Goal: Transaction & Acquisition: Purchase product/service

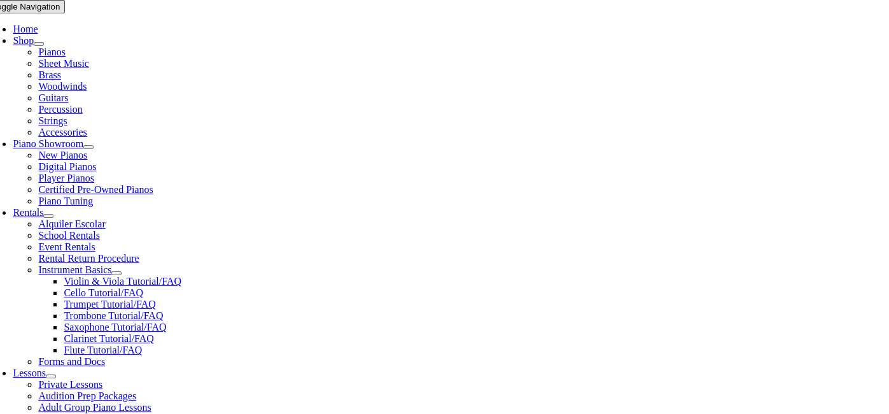
scroll to position [305, 0]
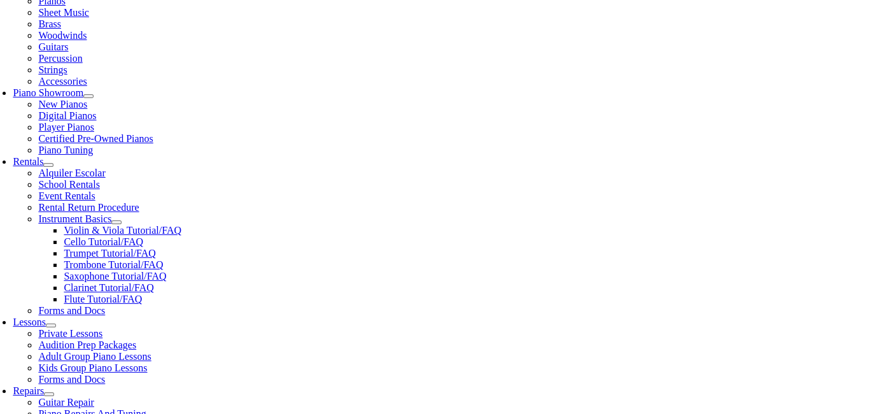
type input "be"
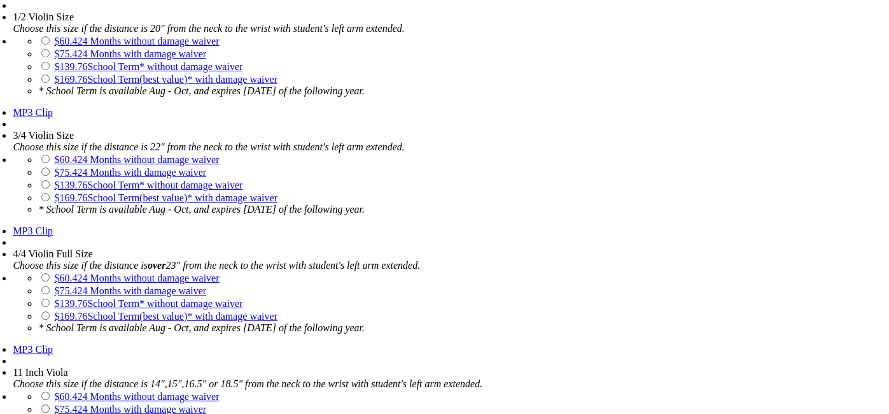
scroll to position [1297, 0]
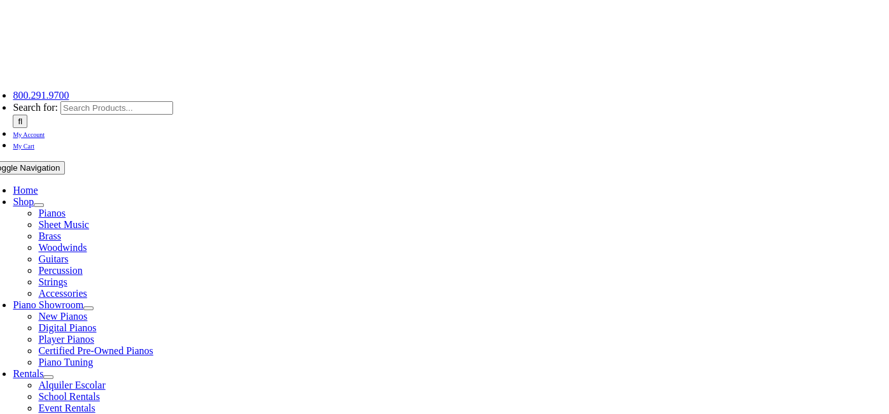
scroll to position [0, 0]
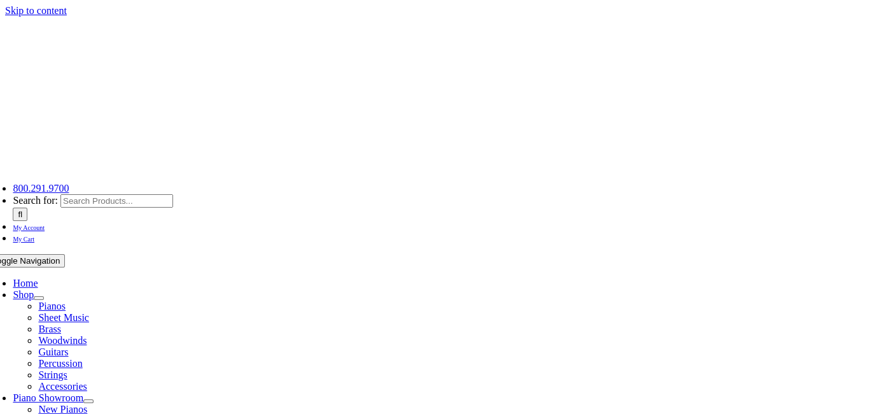
click at [158, 55] on img "taylors-music-store-west-chester" at bounding box center [146, 93] width 318 height 153
